Goal: Information Seeking & Learning: Learn about a topic

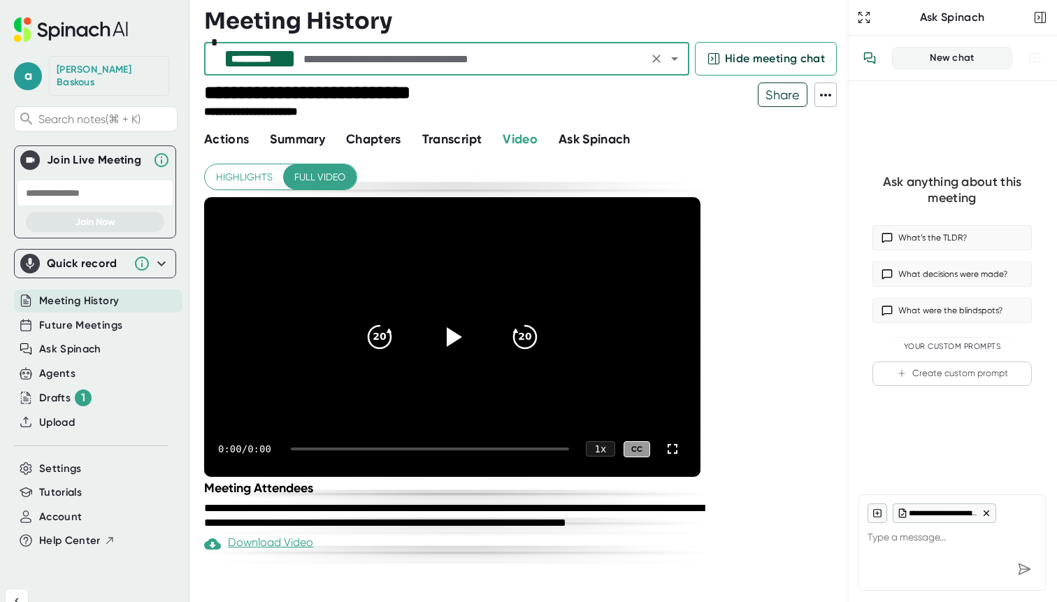
click at [352, 50] on input "text" at bounding box center [472, 59] width 343 height 20
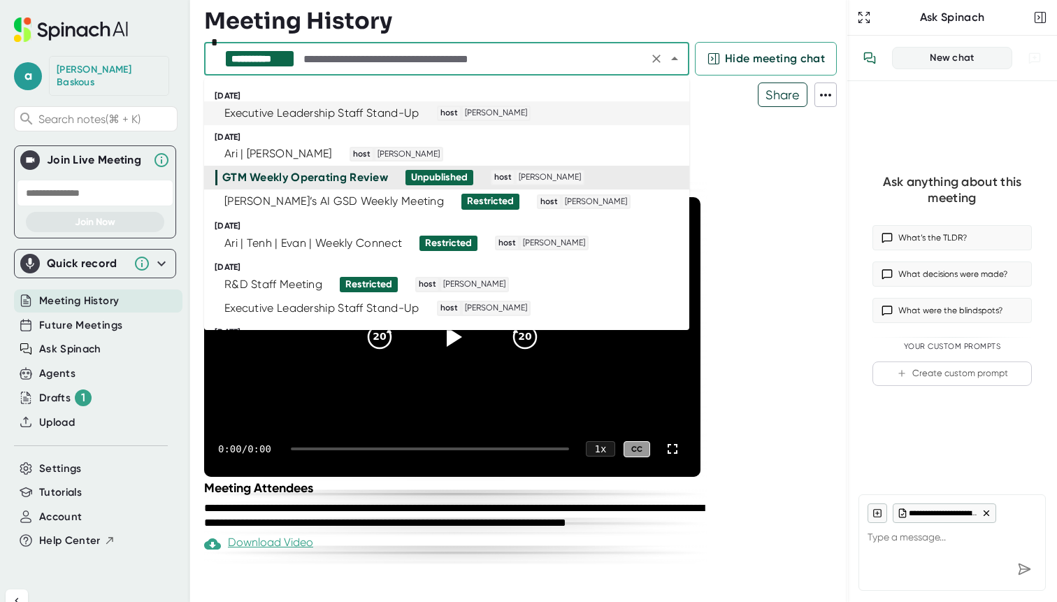
click at [327, 107] on div "Executive Leadership Staff Stand-Up" at bounding box center [321, 113] width 195 height 14
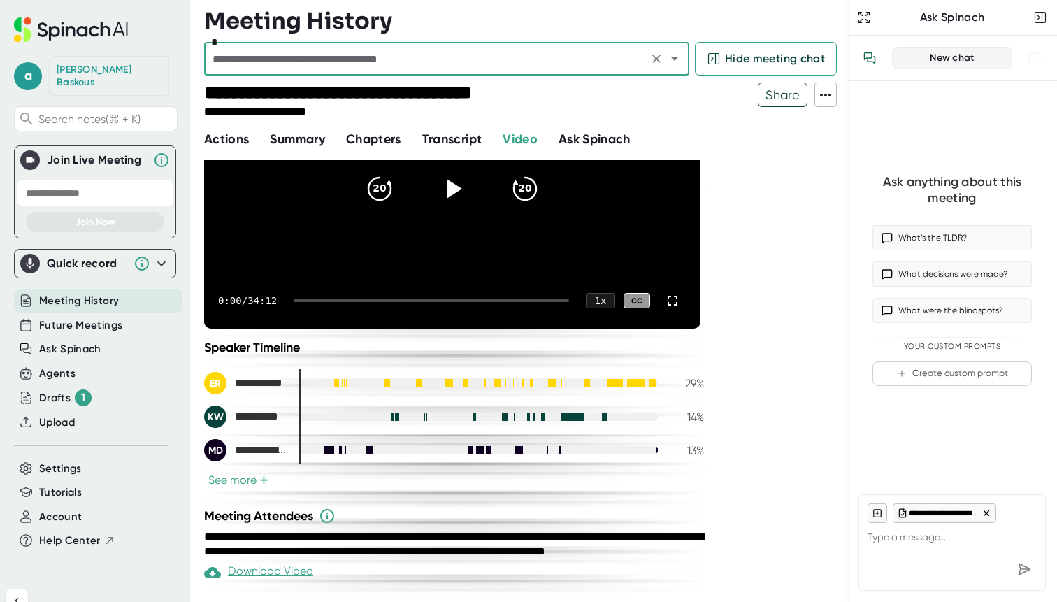
scroll to position [176, 0]
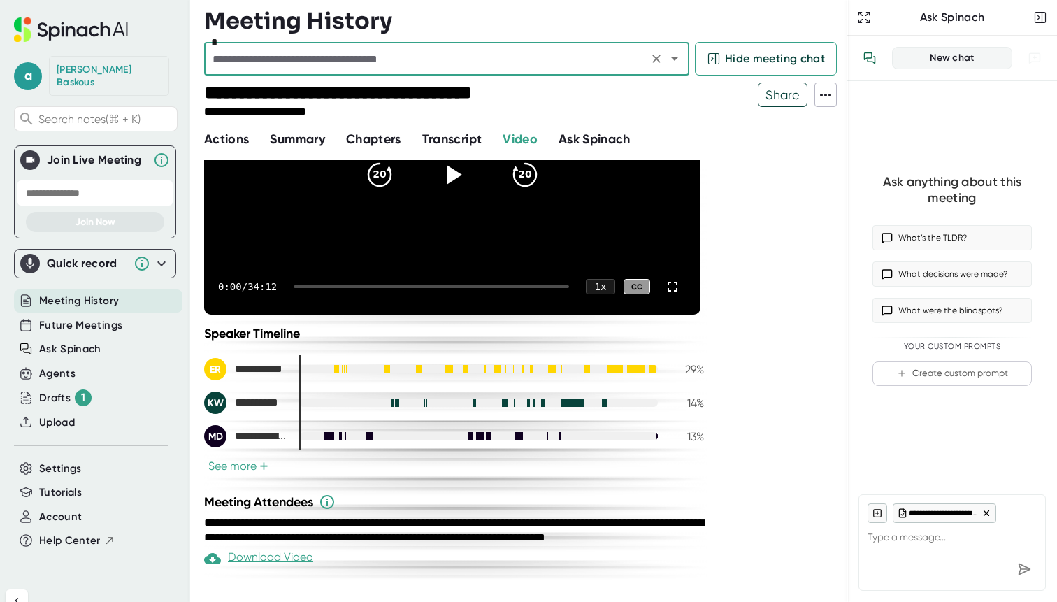
click at [443, 142] on span "Transcript" at bounding box center [452, 138] width 60 height 15
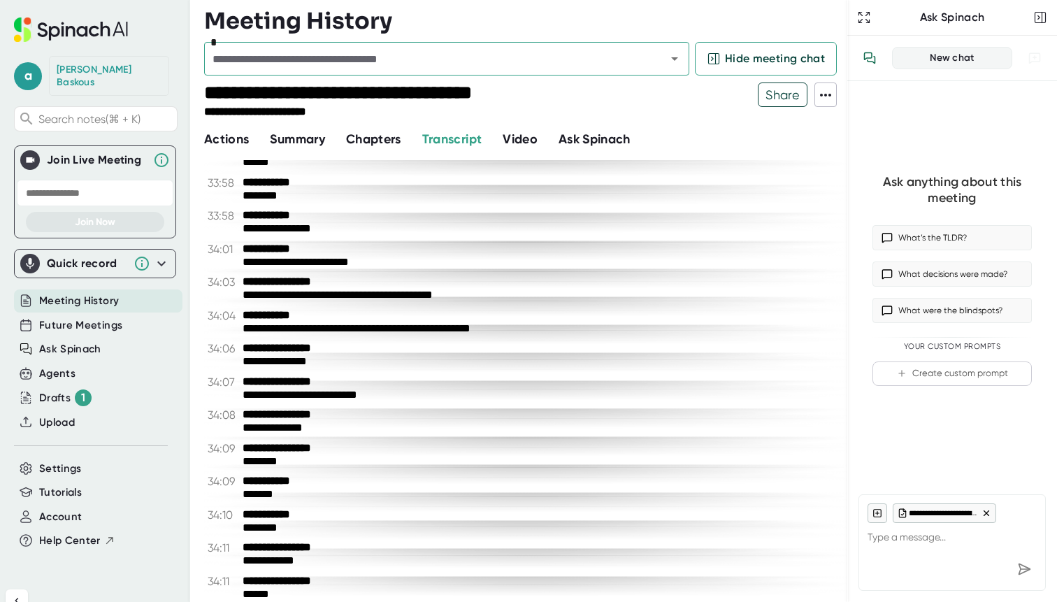
scroll to position [21231, 0]
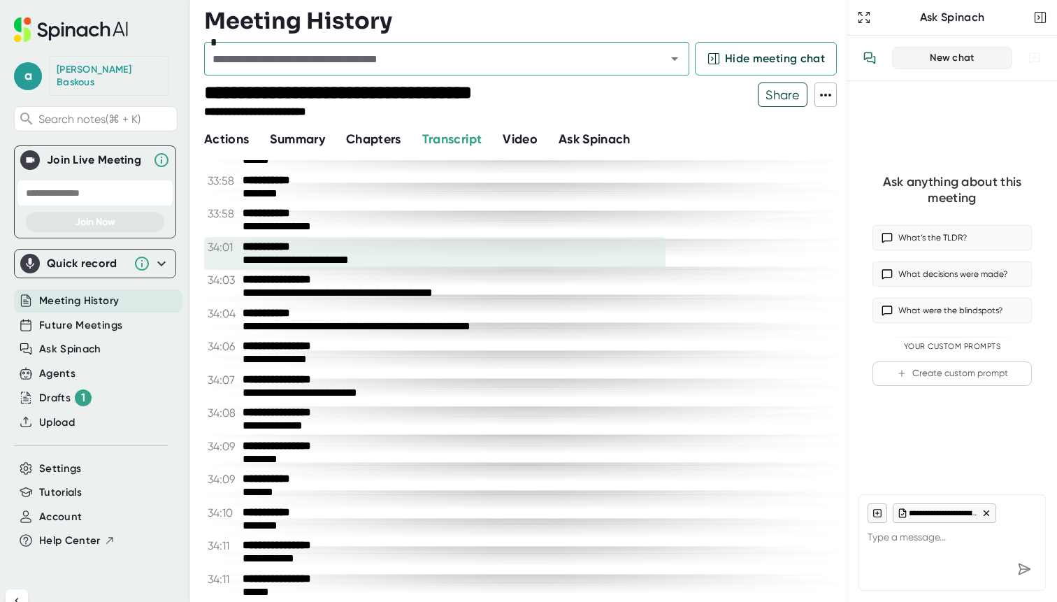
click at [304, 261] on div "**********" at bounding box center [453, 260] width 420 height 13
click at [332, 258] on div "**********" at bounding box center [453, 260] width 420 height 13
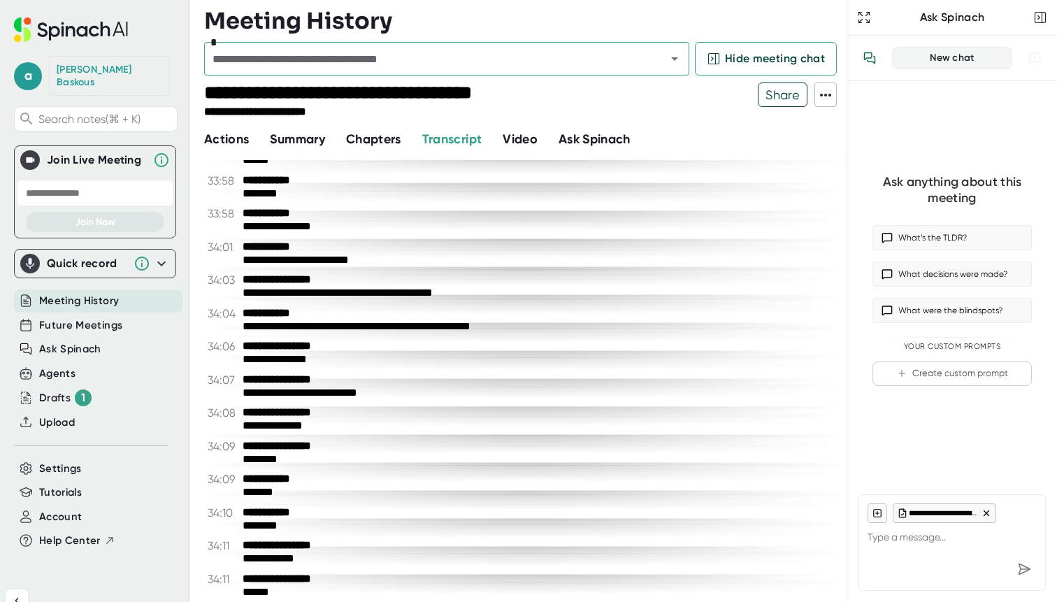
click at [527, 144] on span "Video" at bounding box center [520, 138] width 35 height 15
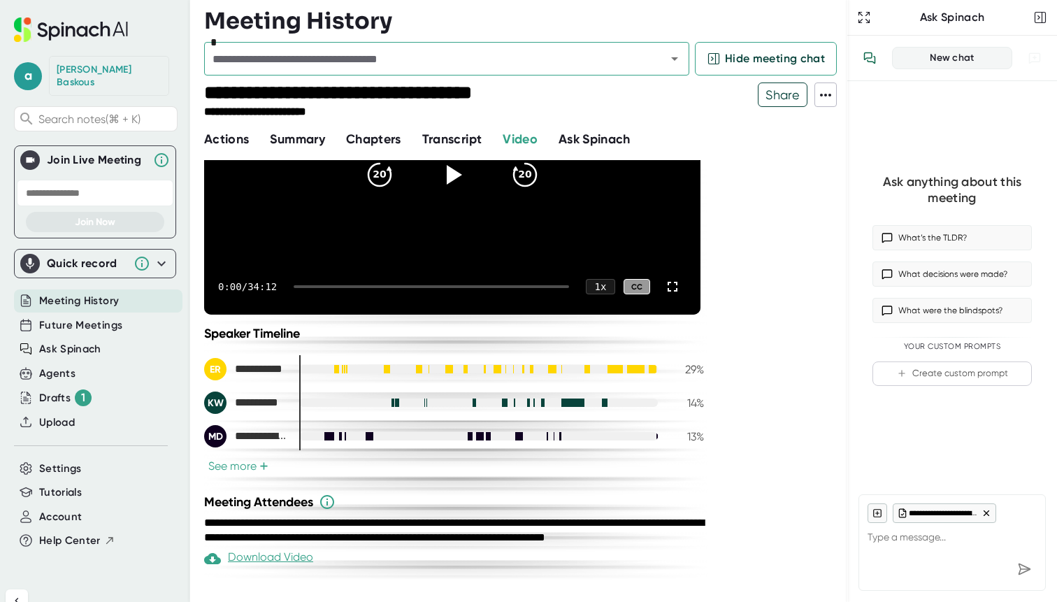
scroll to position [176, 0]
click at [555, 285] on div at bounding box center [432, 286] width 276 height 3
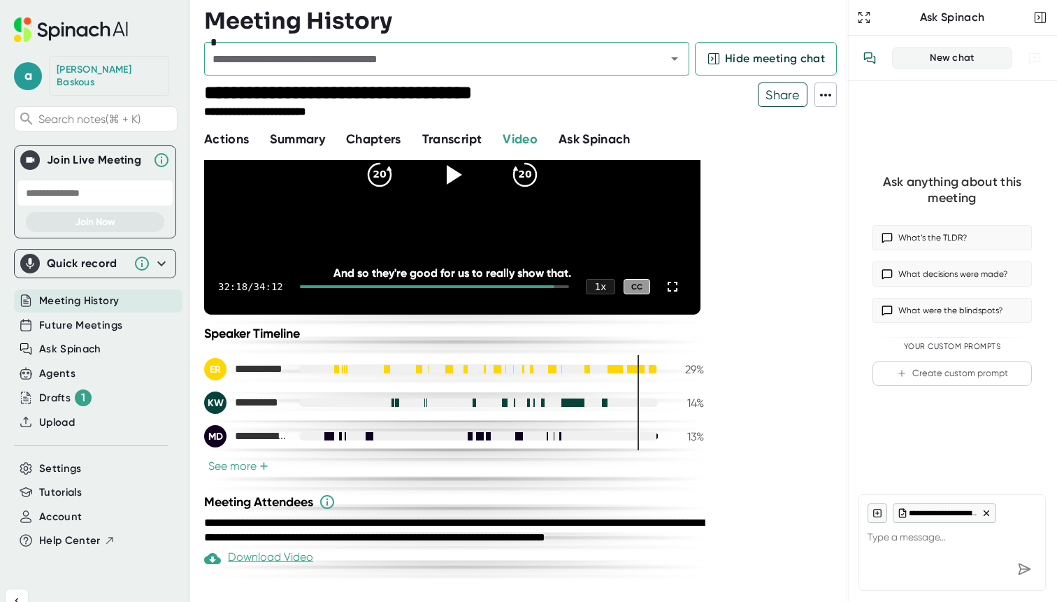
click at [559, 285] on div at bounding box center [434, 286] width 269 height 3
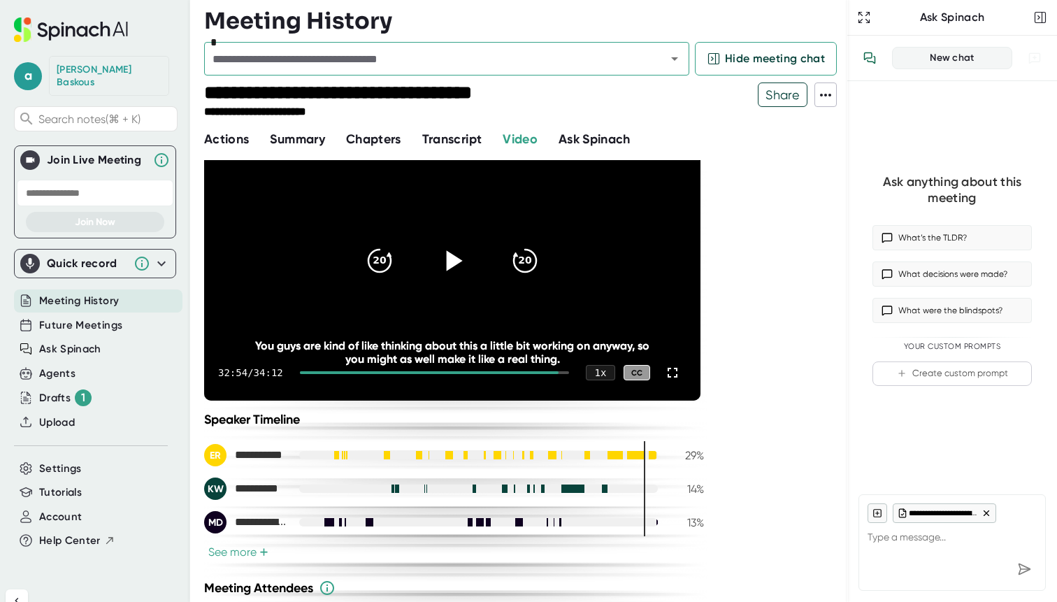
scroll to position [77, 0]
click at [445, 259] on icon at bounding box center [452, 260] width 35 height 35
click at [563, 372] on div at bounding box center [434, 372] width 269 height 3
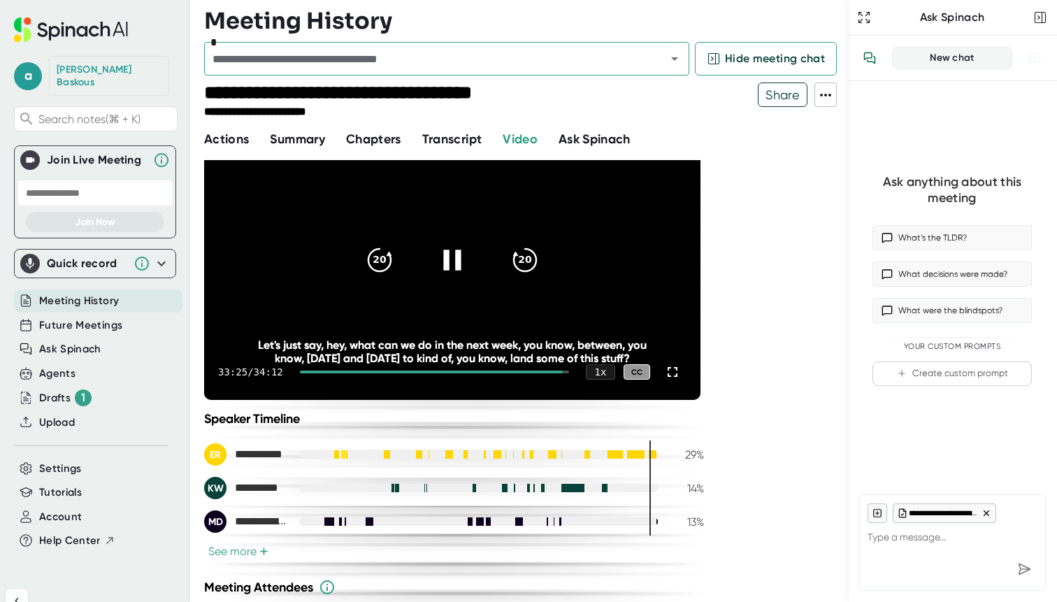
click at [565, 374] on div "33:25 / 34:12 1 x CC" at bounding box center [452, 372] width 497 height 56
click at [567, 373] on div at bounding box center [434, 372] width 269 height 3
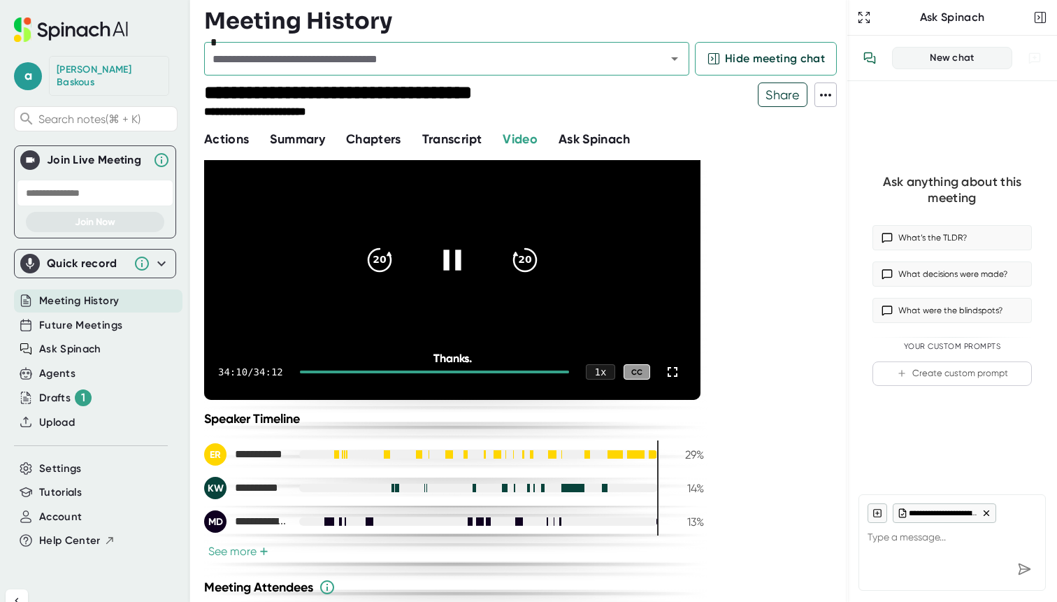
click at [452, 255] on icon at bounding box center [452, 260] width 35 height 35
click at [452, 255] on icon at bounding box center [455, 260] width 16 height 20
click at [452, 255] on icon at bounding box center [452, 260] width 35 height 35
